Goal: Check status: Check status

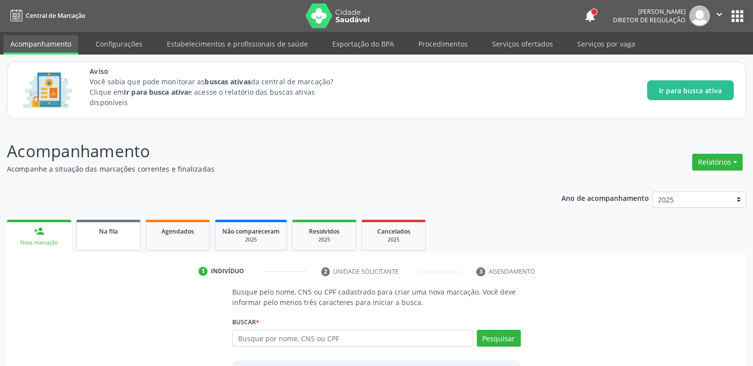
click at [102, 229] on span "Na fila" at bounding box center [108, 231] width 19 height 8
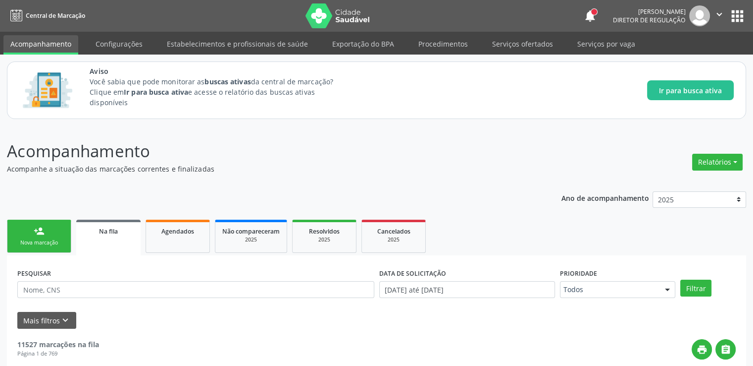
click at [70, 284] on input "text" at bounding box center [195, 289] width 357 height 17
click at [681, 279] on button "Filtrar" at bounding box center [696, 287] width 31 height 17
click at [7, 316] on div "PESQUISAR 898000602650072 DATA DE SOLICITAÇÃO [DATE] até [DATE] Prioridade Todo…" at bounding box center [377, 312] width 740 height 115
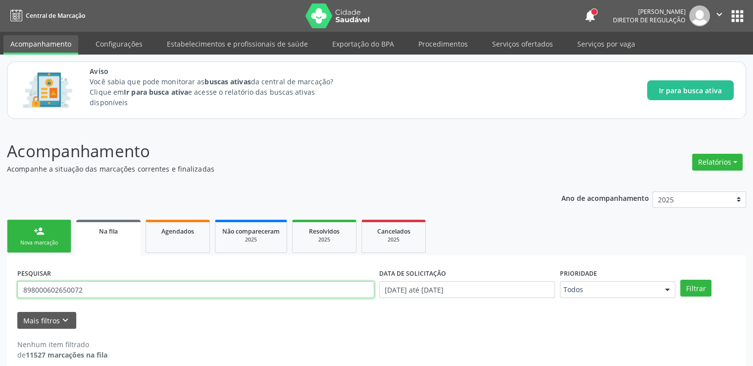
click at [99, 296] on input "898000602650072" at bounding box center [195, 289] width 357 height 17
type input "8"
type input "17558375428"
click at [681, 279] on button "Filtrar" at bounding box center [696, 287] width 31 height 17
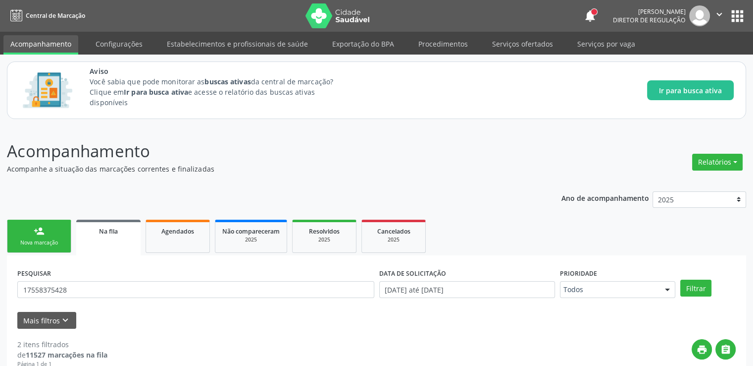
click at [147, 313] on div "Mais filtros keyboard_arrow_down" at bounding box center [377, 320] width 724 height 17
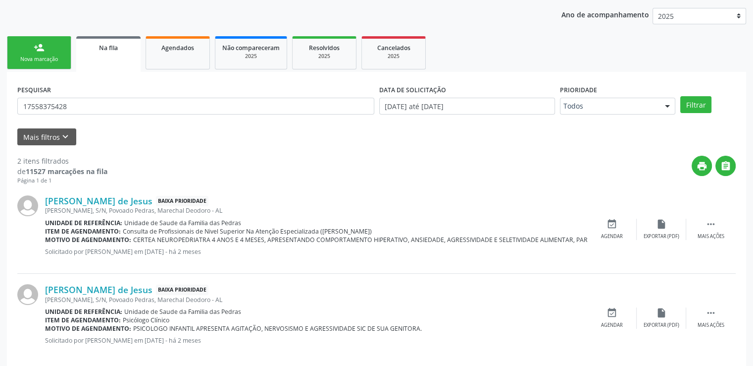
scroll to position [196, 0]
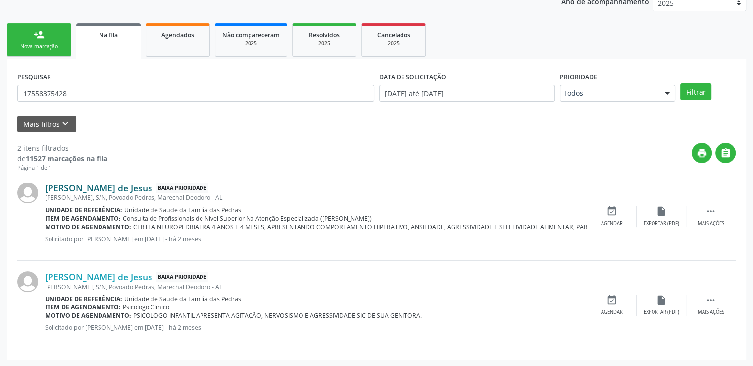
click at [126, 185] on link "[PERSON_NAME] de Jesus" at bounding box center [98, 187] width 107 height 11
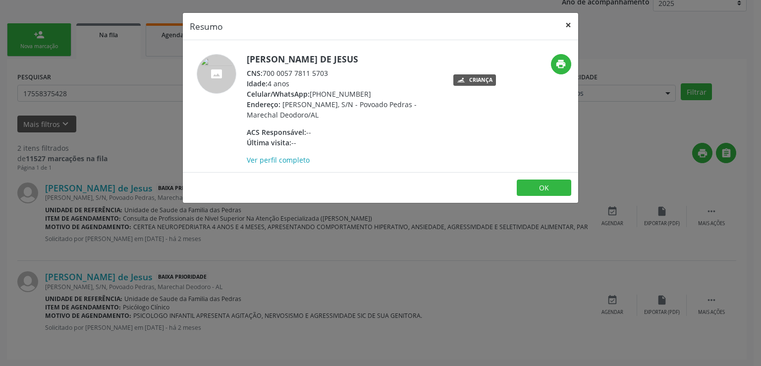
click at [566, 23] on button "×" at bounding box center [568, 25] width 20 height 24
